Goal: Task Accomplishment & Management: Complete application form

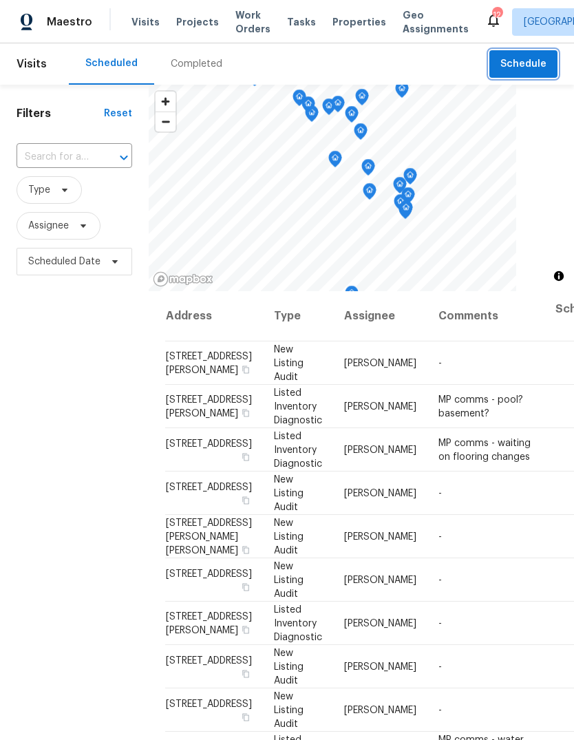
click at [539, 63] on span "Schedule" at bounding box center [523, 64] width 46 height 17
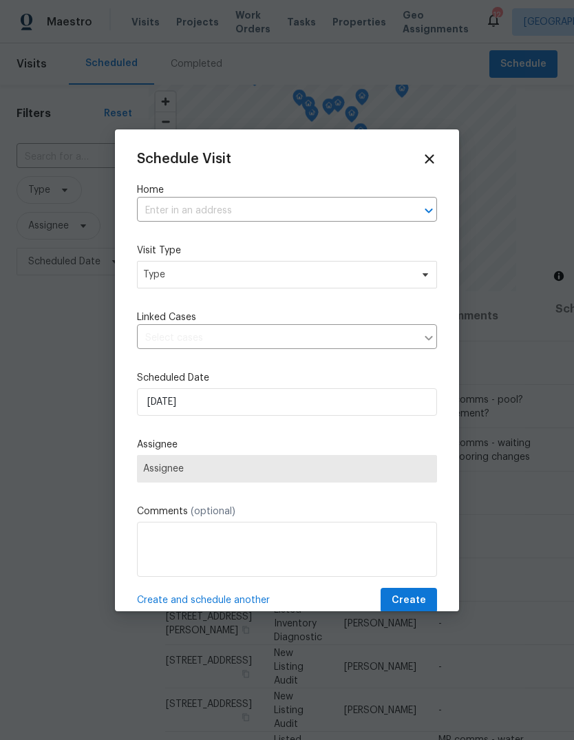
click at [310, 213] on input "text" at bounding box center [268, 210] width 262 height 21
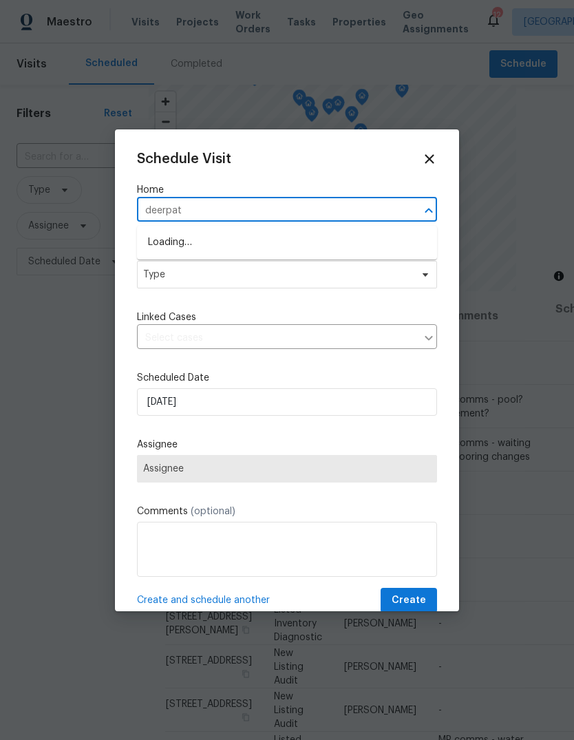
type input "deerpath"
click at [321, 246] on li "[STREET_ADDRESS][PERSON_NAME]" at bounding box center [287, 242] width 300 height 23
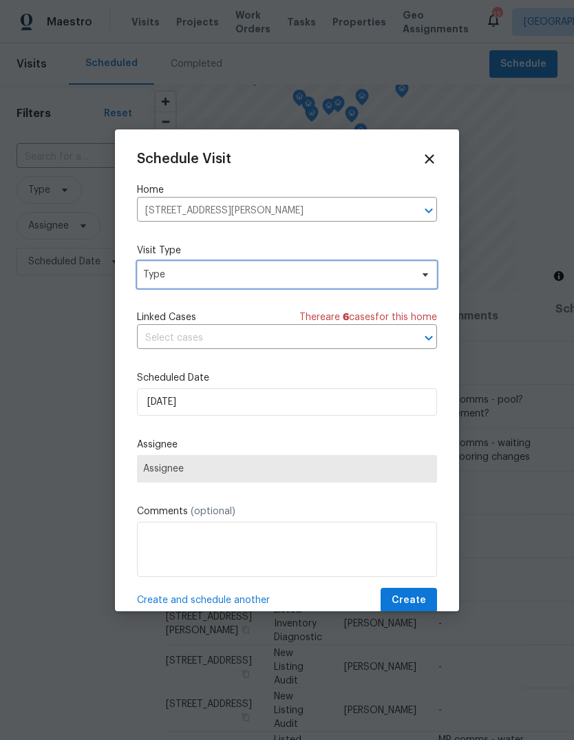
click at [311, 285] on span "Type" at bounding box center [287, 275] width 300 height 28
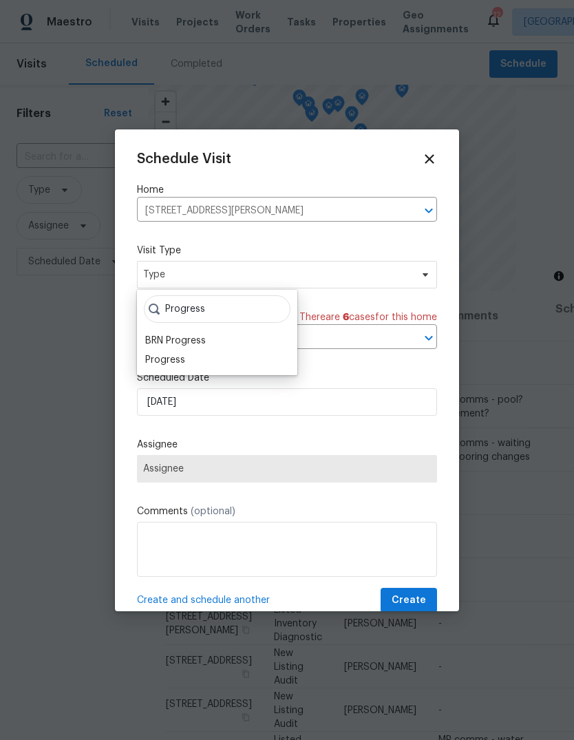
type input "Progress"
click at [213, 361] on div "Progress" at bounding box center [217, 359] width 152 height 19
click at [168, 361] on div "Progress" at bounding box center [165, 360] width 40 height 14
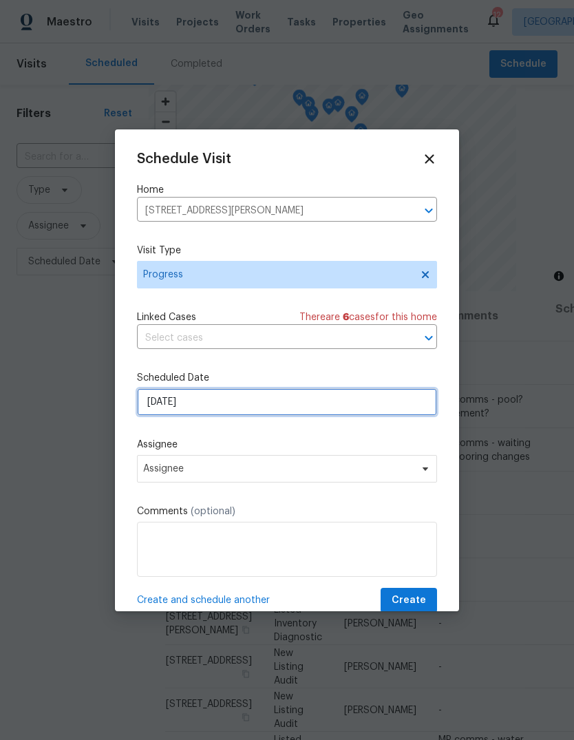
click at [336, 399] on input "[DATE]" at bounding box center [287, 402] width 300 height 28
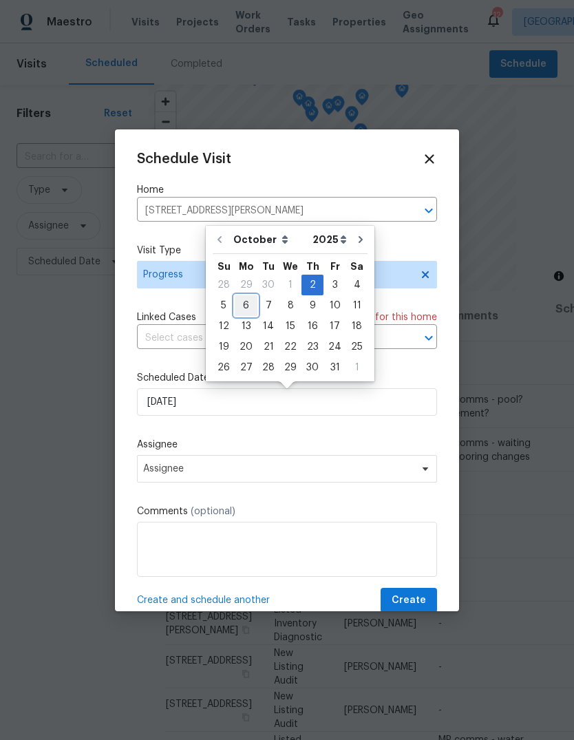
click at [246, 307] on div "6" at bounding box center [246, 305] width 23 height 19
type input "[DATE]"
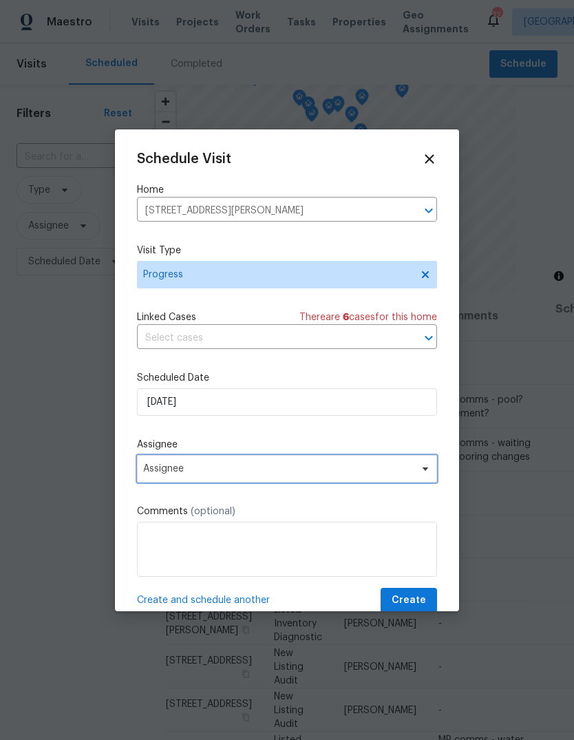
click at [324, 469] on span "Assignee" at bounding box center [278, 468] width 270 height 11
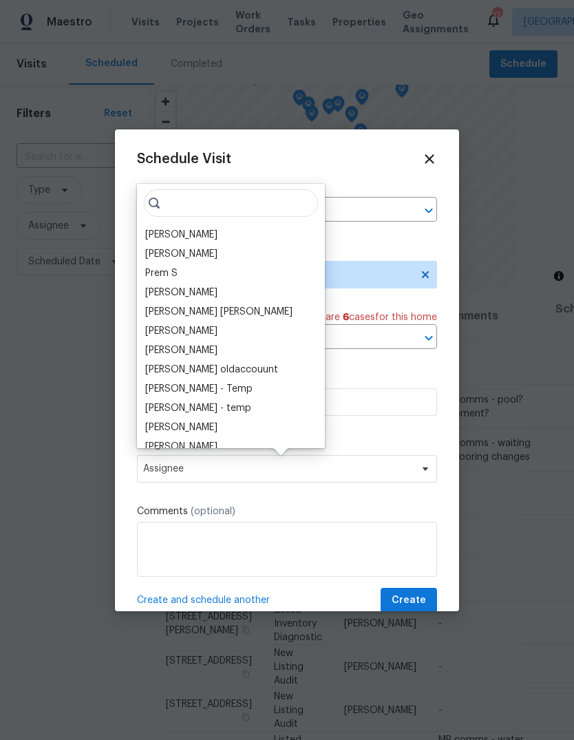
click at [237, 238] on div "[PERSON_NAME]" at bounding box center [231, 234] width 180 height 19
click at [195, 240] on div "[PERSON_NAME]" at bounding box center [181, 235] width 72 height 14
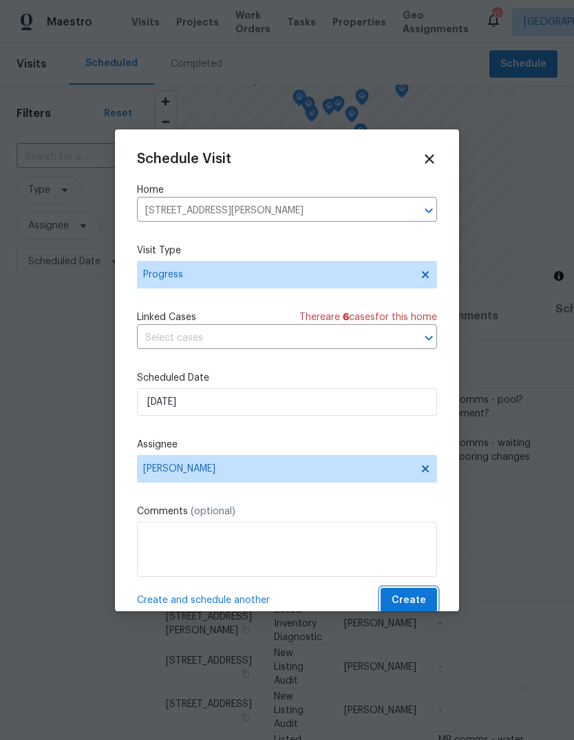
click at [426, 609] on button "Create" at bounding box center [409, 600] width 56 height 25
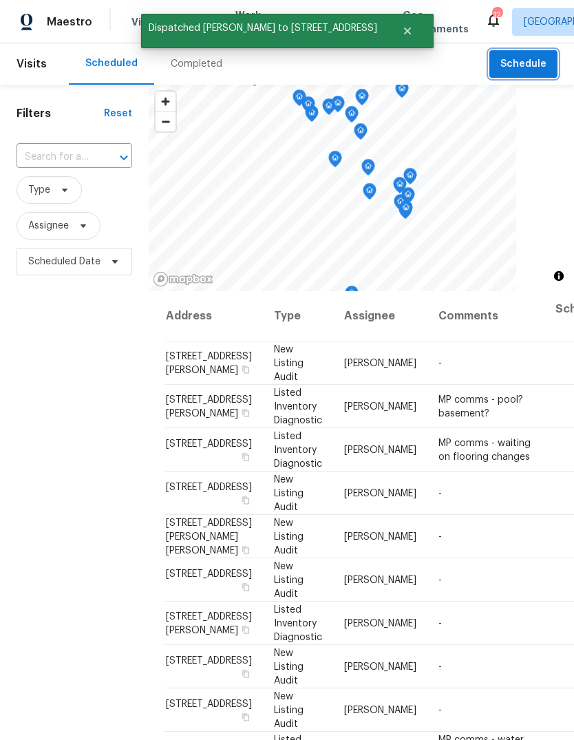
click at [542, 74] on button "Schedule" at bounding box center [523, 64] width 68 height 28
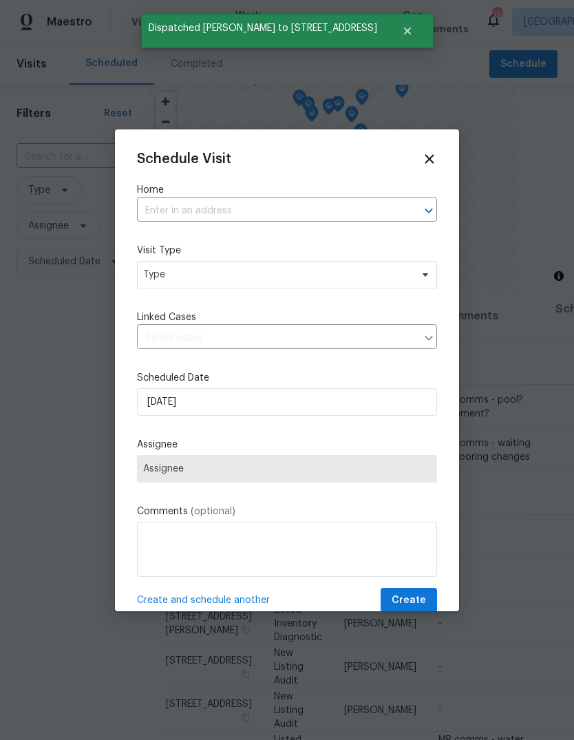
click at [340, 210] on input "text" at bounding box center [268, 210] width 262 height 21
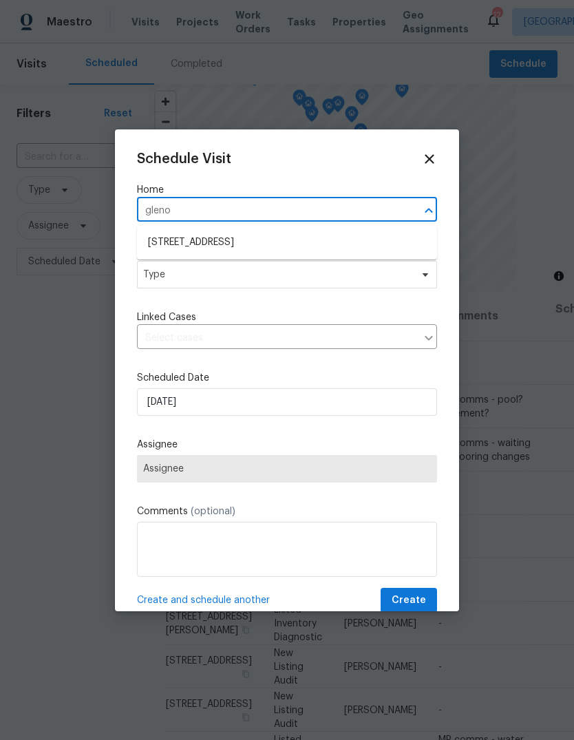
type input "glenor"
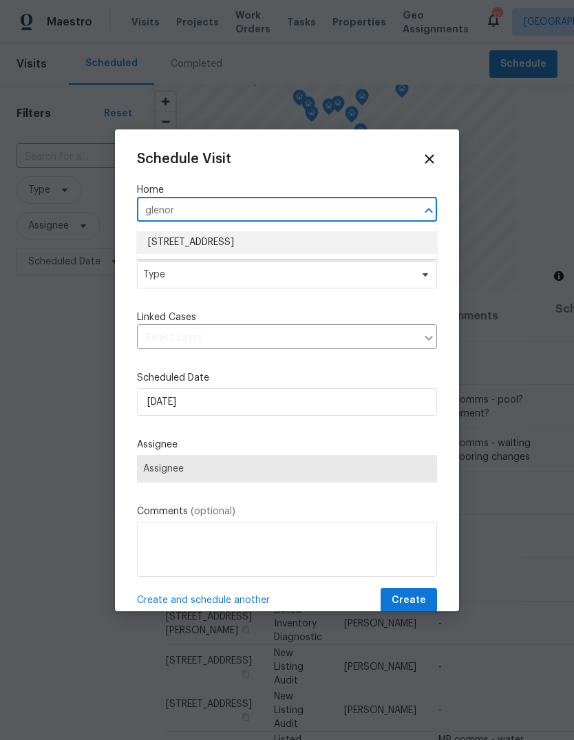
click at [321, 247] on li "[STREET_ADDRESS]" at bounding box center [287, 242] width 300 height 23
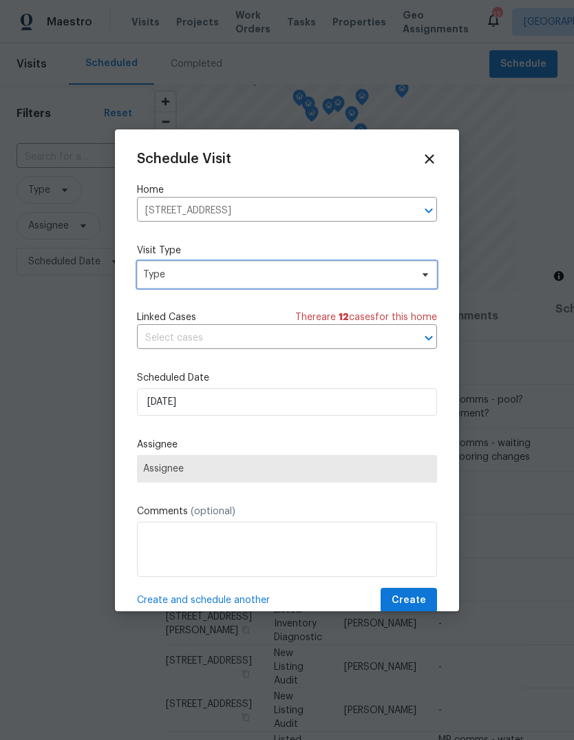
click at [340, 275] on span "Type" at bounding box center [277, 275] width 268 height 14
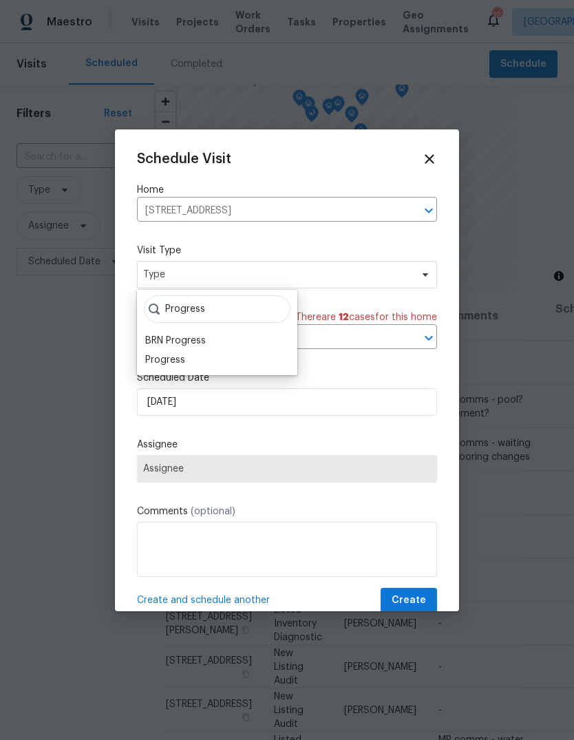
type input "Progress"
click at [181, 363] on div "Progress" at bounding box center [165, 360] width 40 height 14
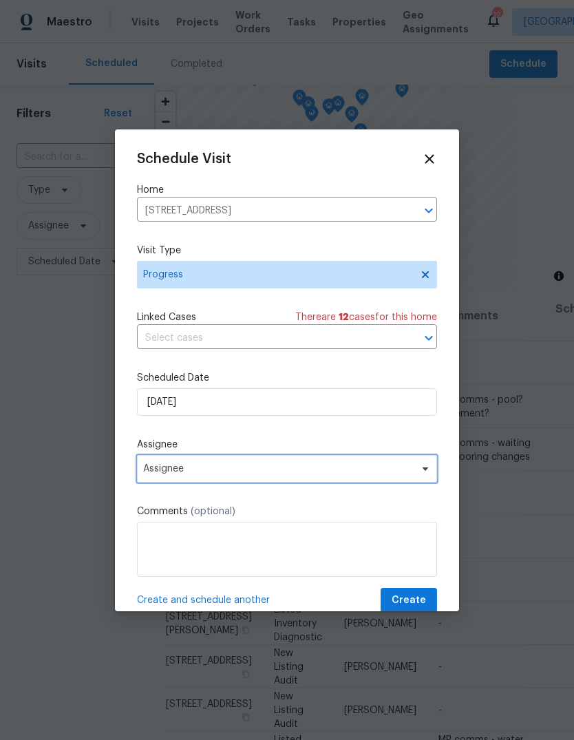
click at [303, 472] on span "Assignee" at bounding box center [278, 468] width 270 height 11
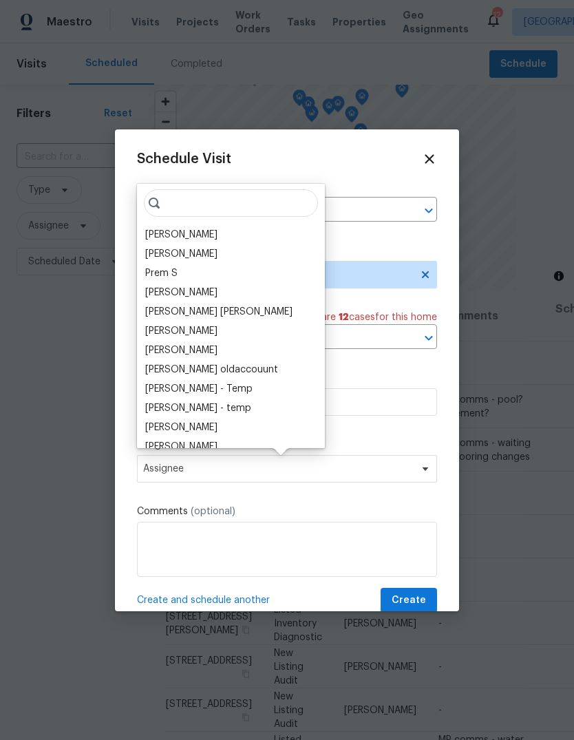
click at [218, 238] on div "[PERSON_NAME]" at bounding box center [181, 235] width 72 height 14
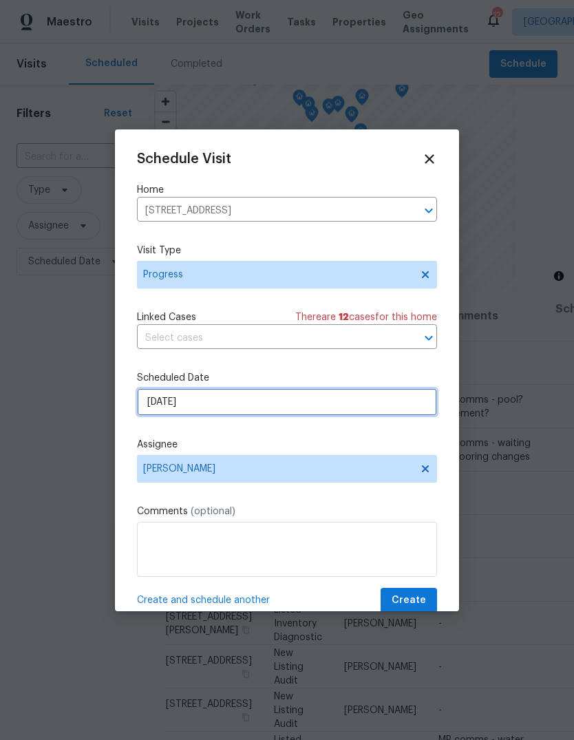
click at [322, 403] on input "[DATE]" at bounding box center [287, 402] width 300 height 28
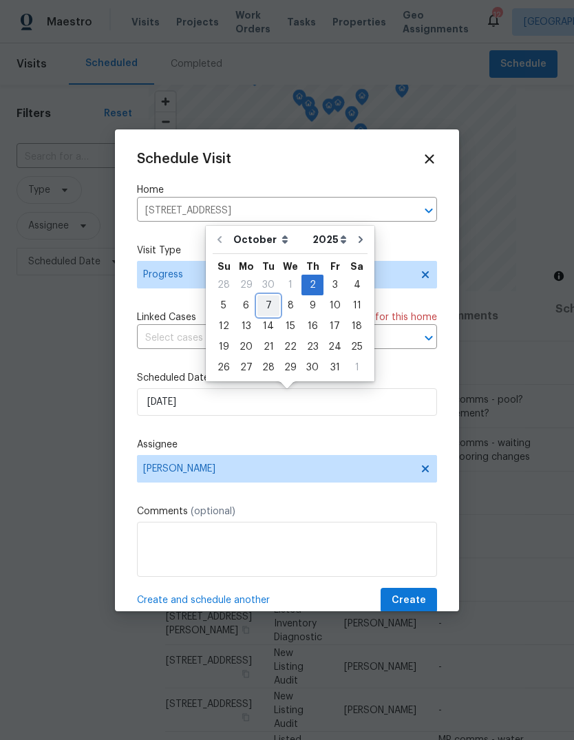
click at [262, 302] on div "7" at bounding box center [268, 305] width 22 height 19
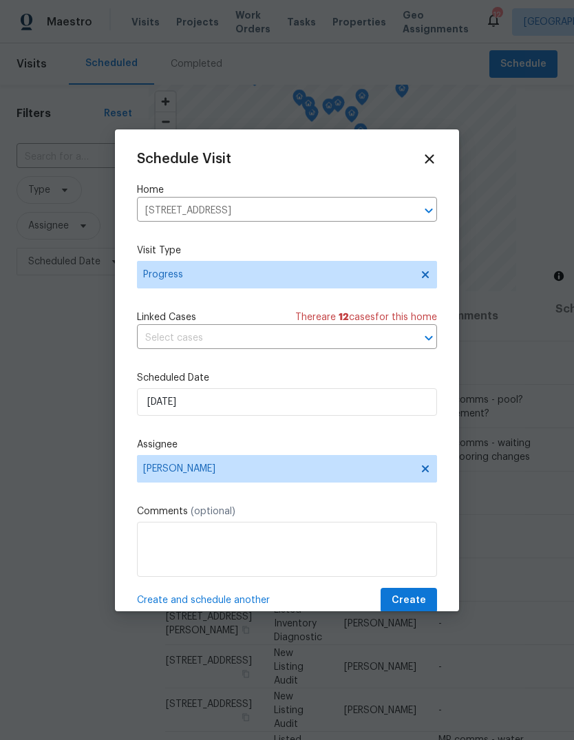
type input "[DATE]"
click at [425, 598] on span "Create" at bounding box center [409, 600] width 34 height 17
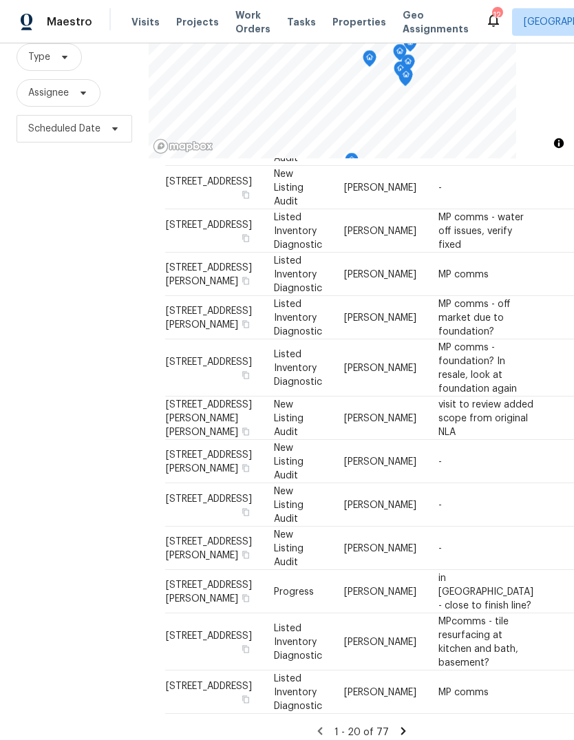
scroll to position [52, 0]
click at [400, 726] on icon at bounding box center [403, 731] width 12 height 12
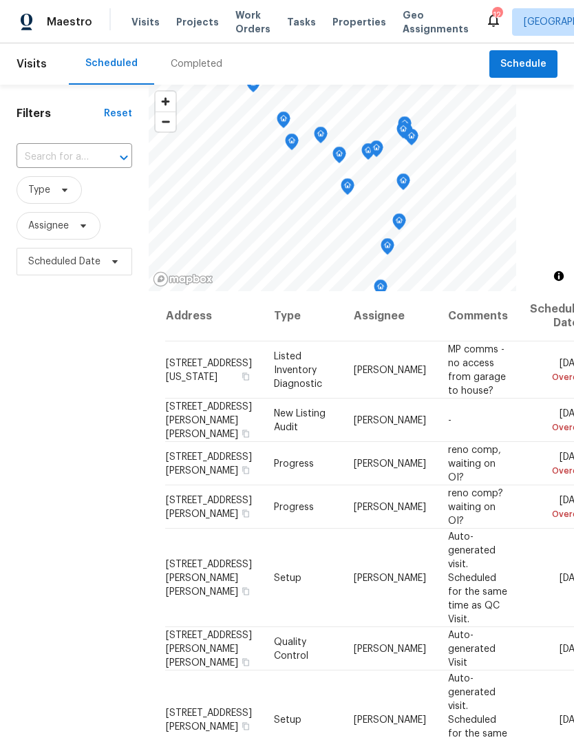
scroll to position [0, 0]
